Goal: Obtain resource: Download file/media

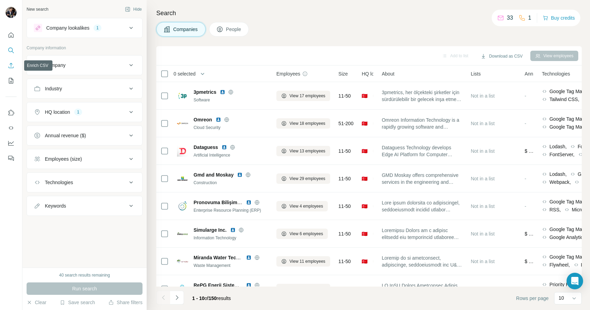
click at [10, 67] on icon "Enrich CSV" at bounding box center [11, 65] width 7 height 7
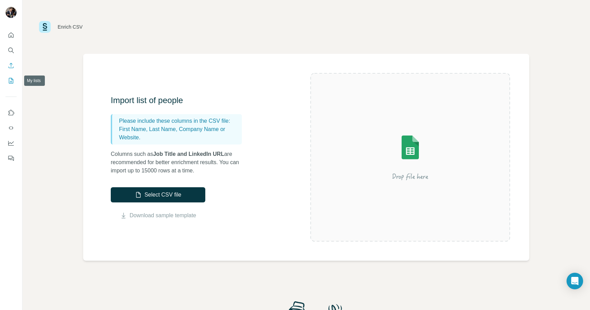
click at [8, 84] on icon "My lists" at bounding box center [11, 80] width 7 height 7
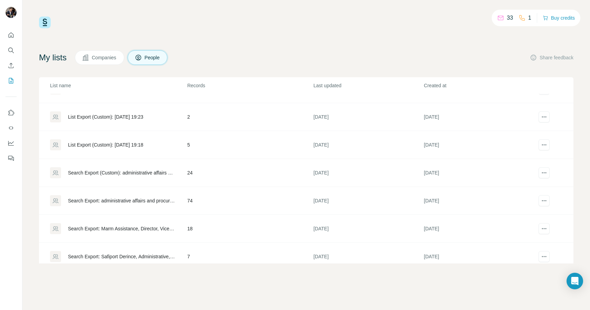
scroll to position [194, 0]
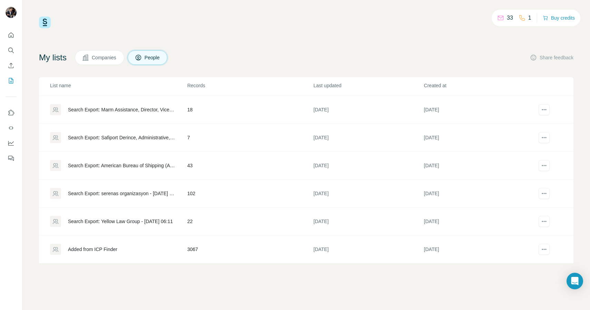
click at [180, 251] on div "Added from ICP Finder" at bounding box center [118, 249] width 137 height 11
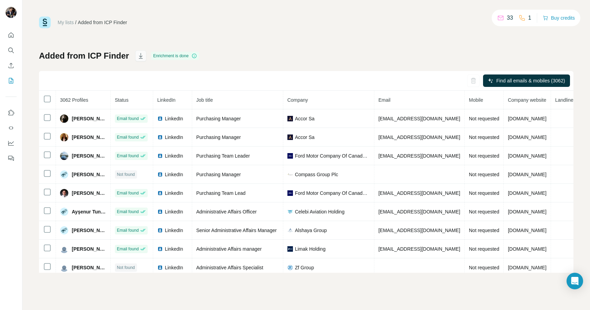
click at [140, 56] on icon "button" at bounding box center [140, 57] width 3 height 2
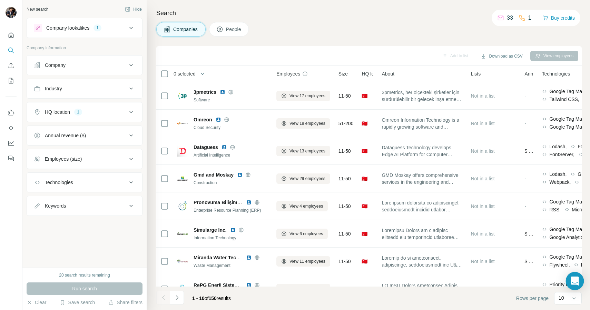
click at [575, 280] on icon "Open Intercom Messenger" at bounding box center [575, 281] width 8 height 9
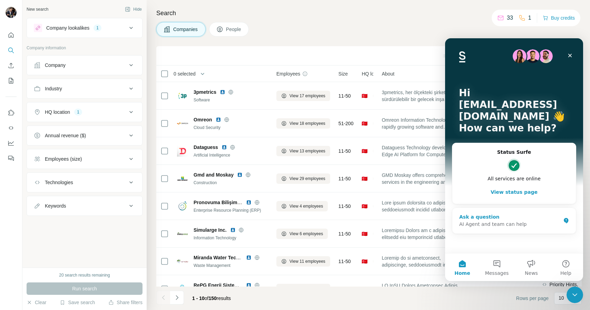
click at [483, 218] on div "Ask a question" at bounding box center [509, 217] width 101 height 7
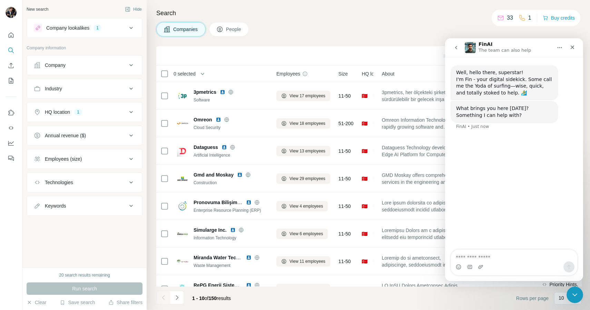
click at [454, 49] on icon "go back" at bounding box center [456, 48] width 6 height 6
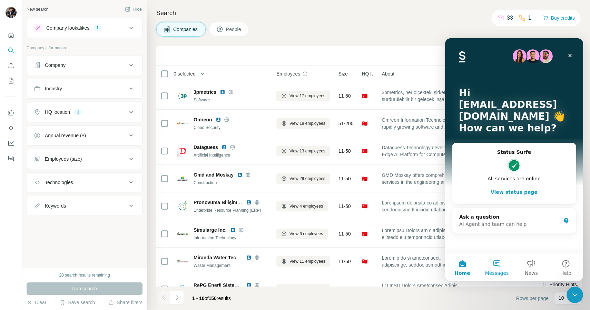
click at [493, 266] on button "Messages" at bounding box center [497, 268] width 34 height 28
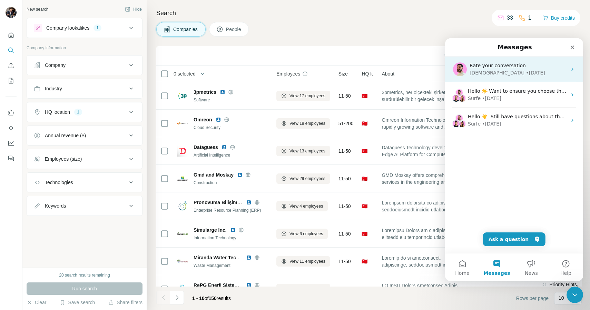
click at [481, 71] on div "Christian" at bounding box center [497, 72] width 55 height 7
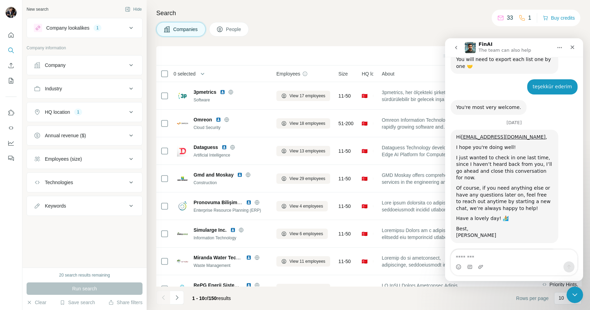
scroll to position [2705, 0]
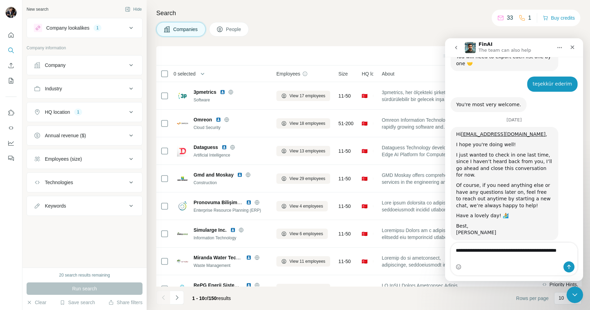
type textarea "**********"
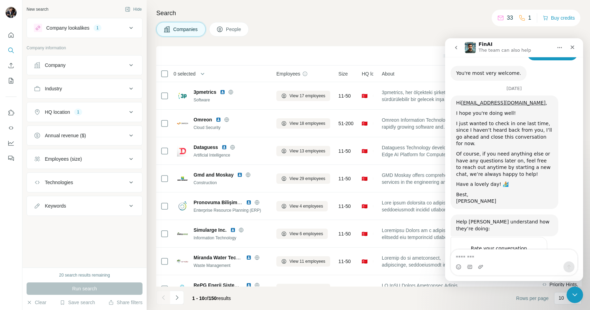
scroll to position [2742, 0]
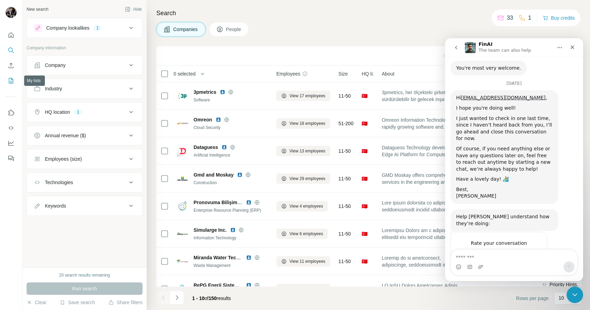
click at [11, 79] on icon "My lists" at bounding box center [11, 80] width 3 height 4
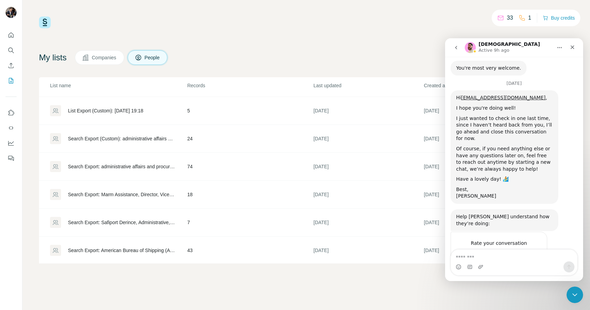
scroll to position [194, 0]
click at [114, 58] on span "Companies" at bounding box center [104, 57] width 25 height 7
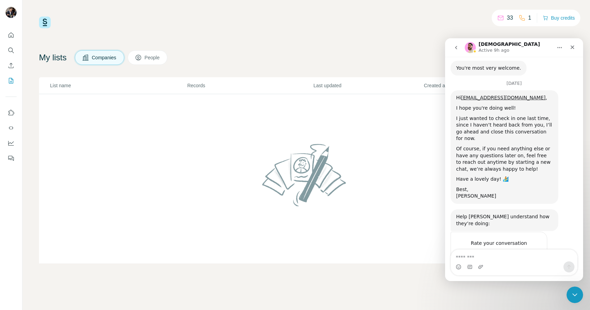
click at [147, 55] on button "People" at bounding box center [148, 57] width 40 height 14
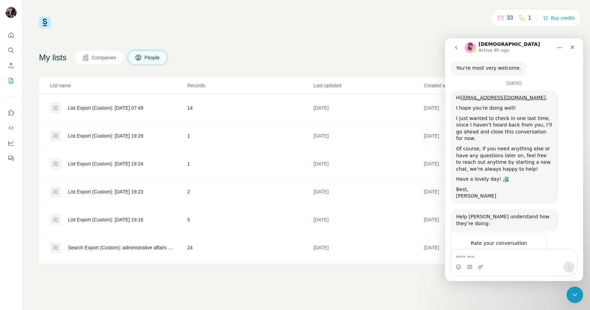
scroll to position [2755, 0]
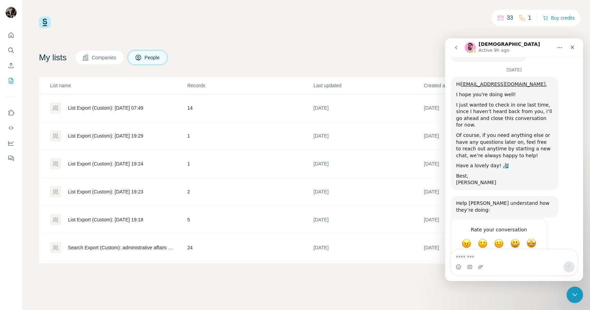
click at [144, 131] on div "List Export (Custom): [DATE] 19:29" at bounding box center [118, 135] width 137 height 11
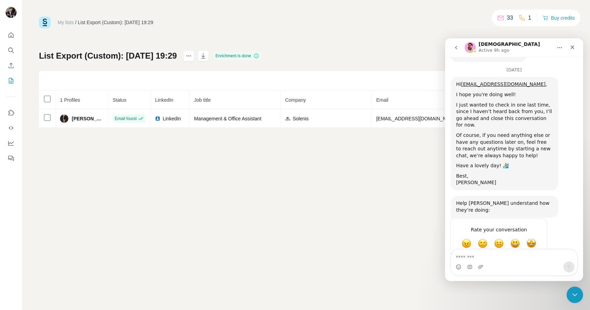
click at [458, 51] on button "go back" at bounding box center [456, 47] width 13 height 13
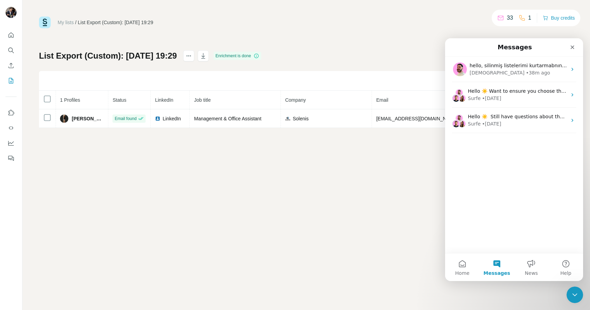
click at [409, 190] on div "My lists / List Export (Custom): 27/06/2025 19:29 33 1 Buy credits List Export …" at bounding box center [305, 155] width 567 height 310
click at [572, 47] on icon "Close" at bounding box center [573, 48] width 4 height 4
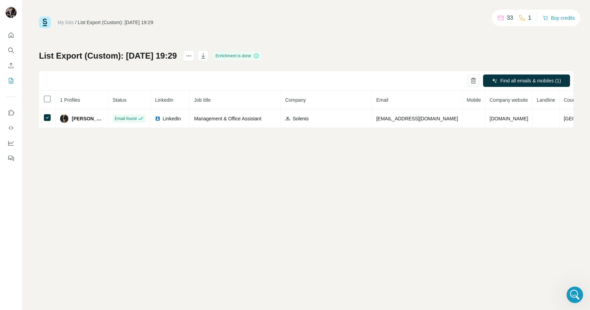
click at [471, 83] on icon "button" at bounding box center [473, 80] width 7 height 7
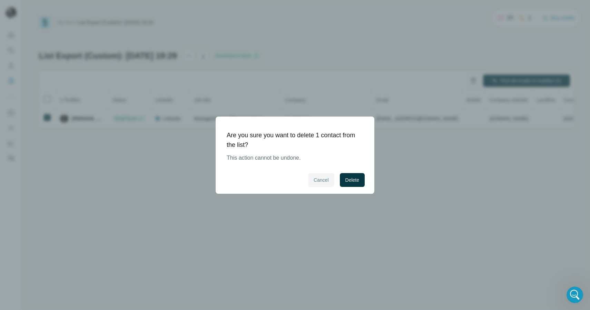
click at [316, 178] on span "Cancel" at bounding box center [321, 180] width 15 height 7
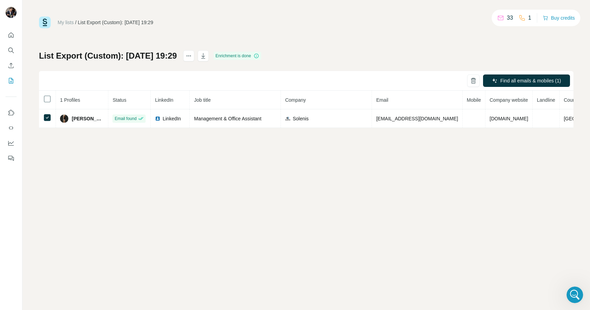
click at [74, 176] on div "My lists / List Export (Custom): 27/06/2025 19:29 33 1 Buy credits List Export …" at bounding box center [305, 155] width 567 height 310
